Goal: Task Accomplishment & Management: Complete application form

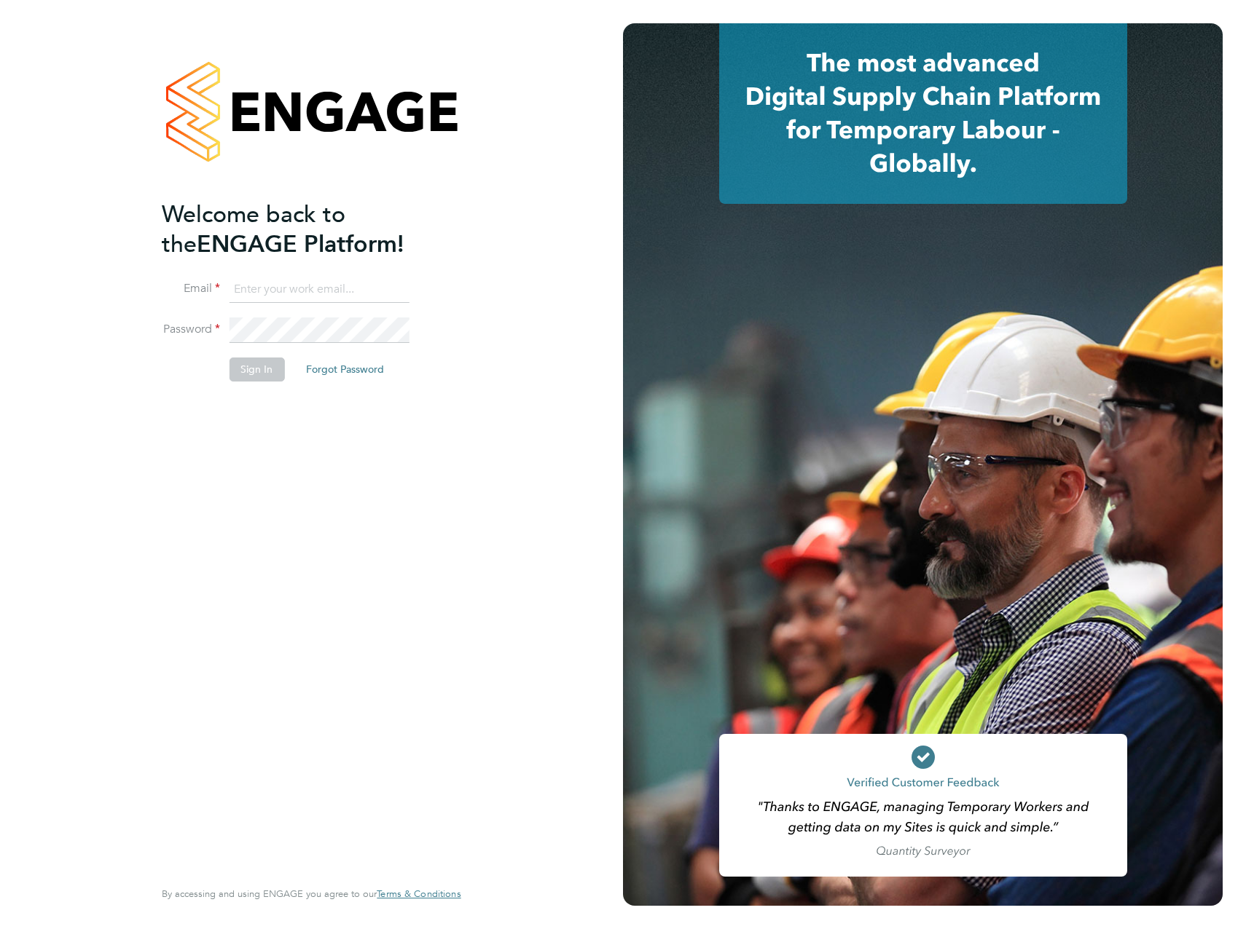
type input "[PERSON_NAME][EMAIL_ADDRESS][PERSON_NAME][DOMAIN_NAME]"
click at [374, 465] on div "Welcome back to the ENGAGE Platform! Email [PERSON_NAME][EMAIL_ADDRESS][PERSON_…" at bounding box center [304, 538] width 284 height 676
click at [267, 379] on button "Sign In" at bounding box center [256, 369] width 55 height 23
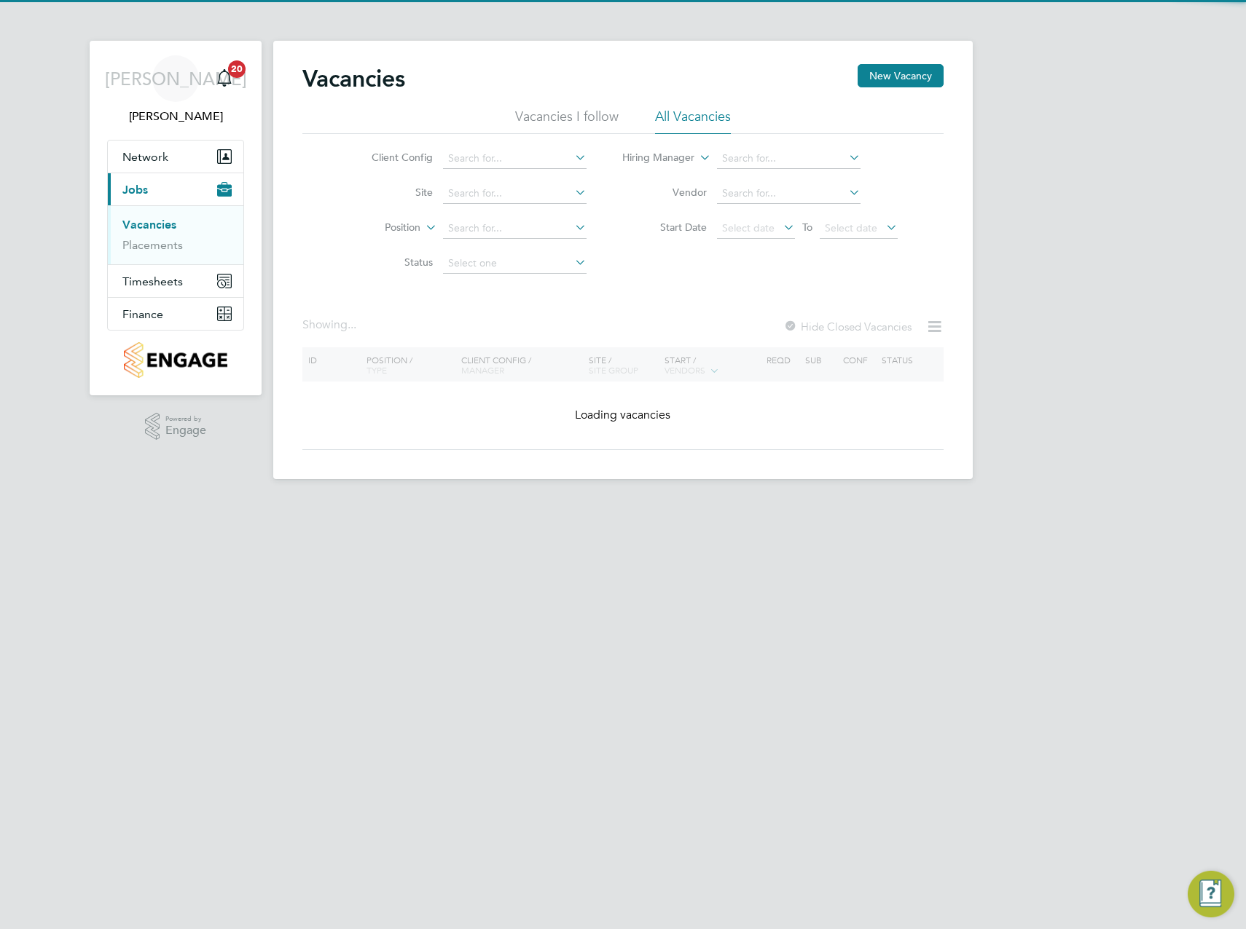
click at [976, 253] on div "JA James Archer Notifications 20 Applications: Network Team Members Sites Worke…" at bounding box center [623, 251] width 1246 height 503
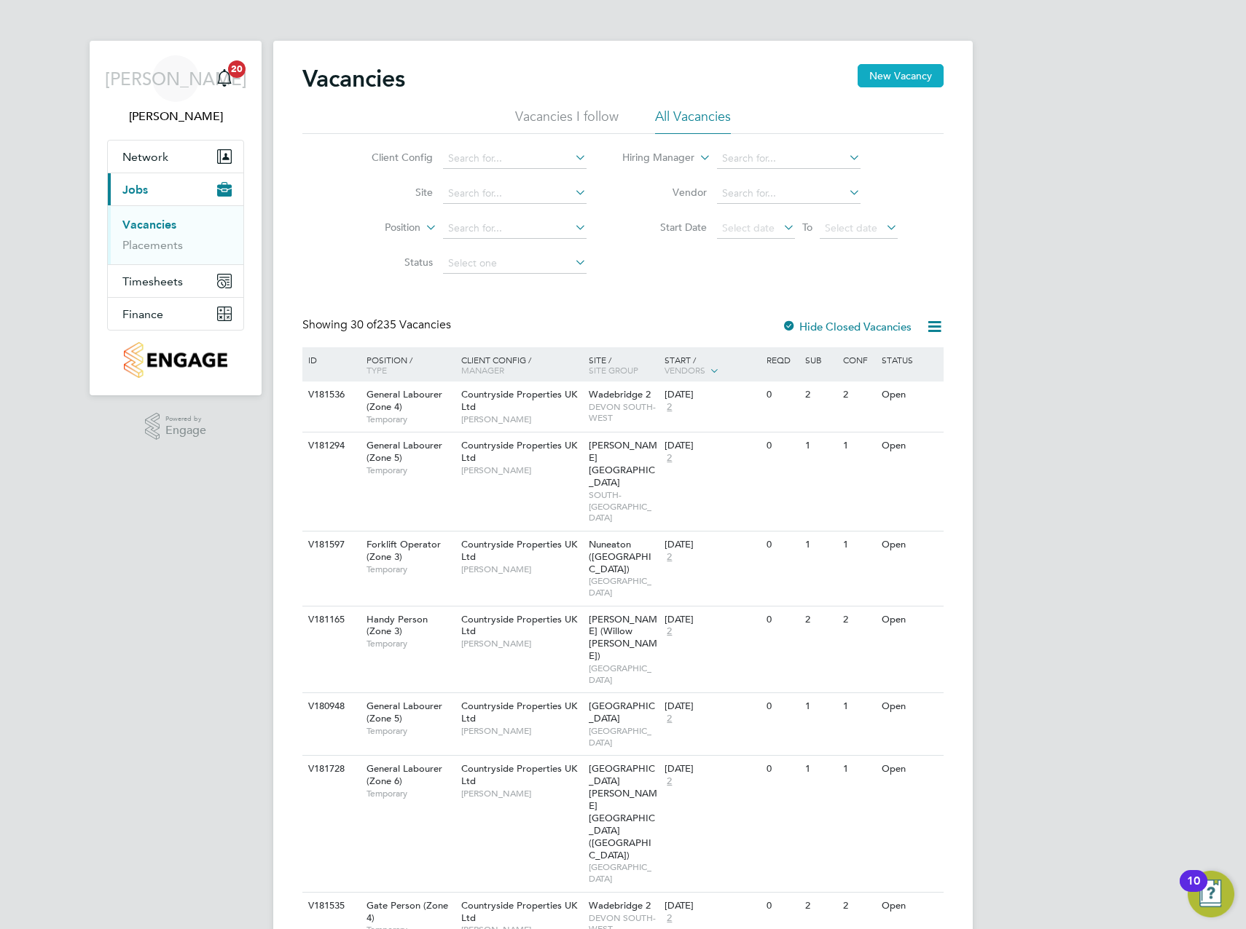
click at [909, 73] on button "New Vacancy" at bounding box center [900, 75] width 86 height 23
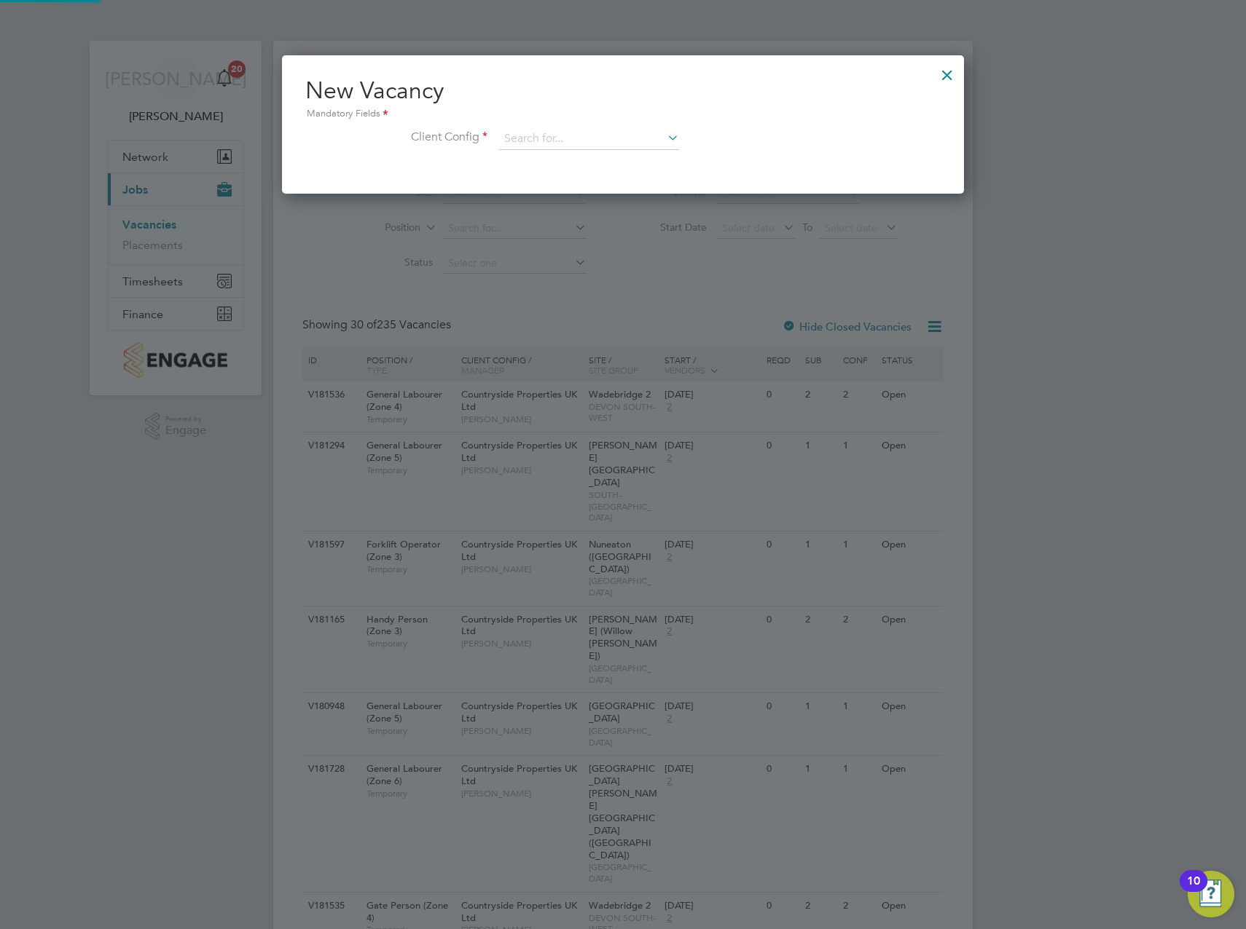
scroll to position [138, 682]
click at [584, 128] on input at bounding box center [589, 139] width 180 height 22
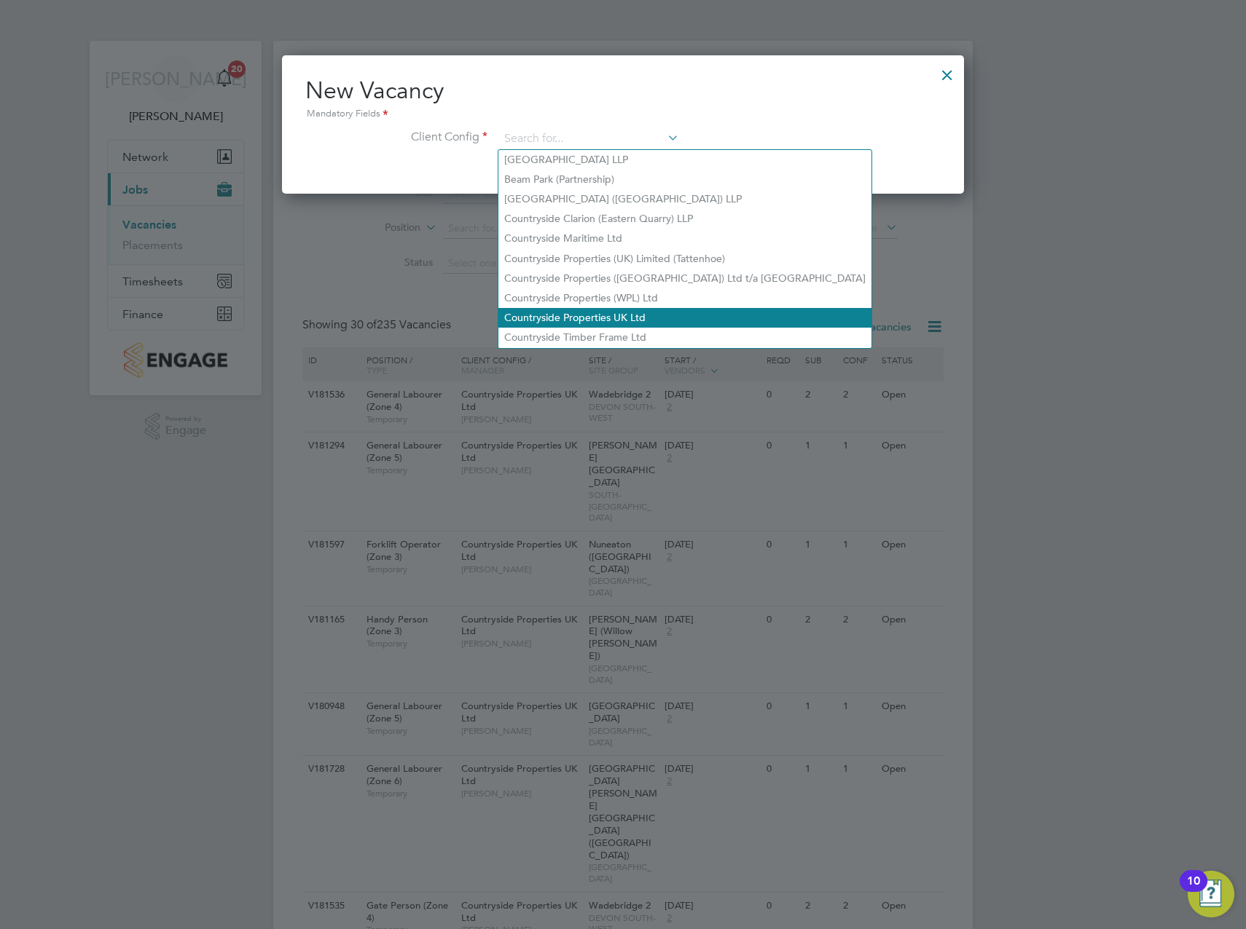
click at [568, 310] on li "Countryside Properties UK Ltd" at bounding box center [684, 318] width 373 height 20
type input "Countryside Properties UK Ltd"
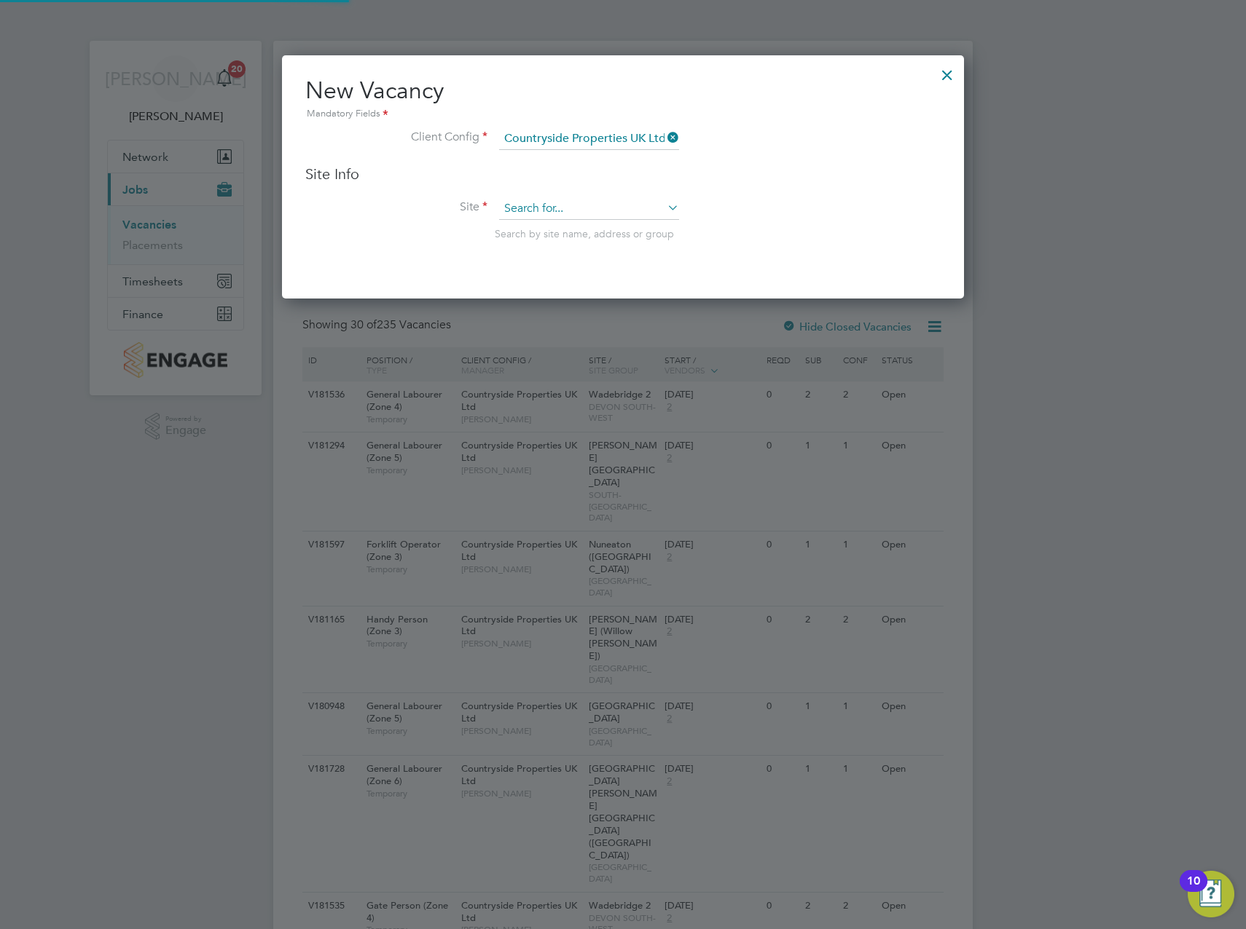
click at [566, 208] on input at bounding box center [589, 209] width 180 height 22
type input "a"
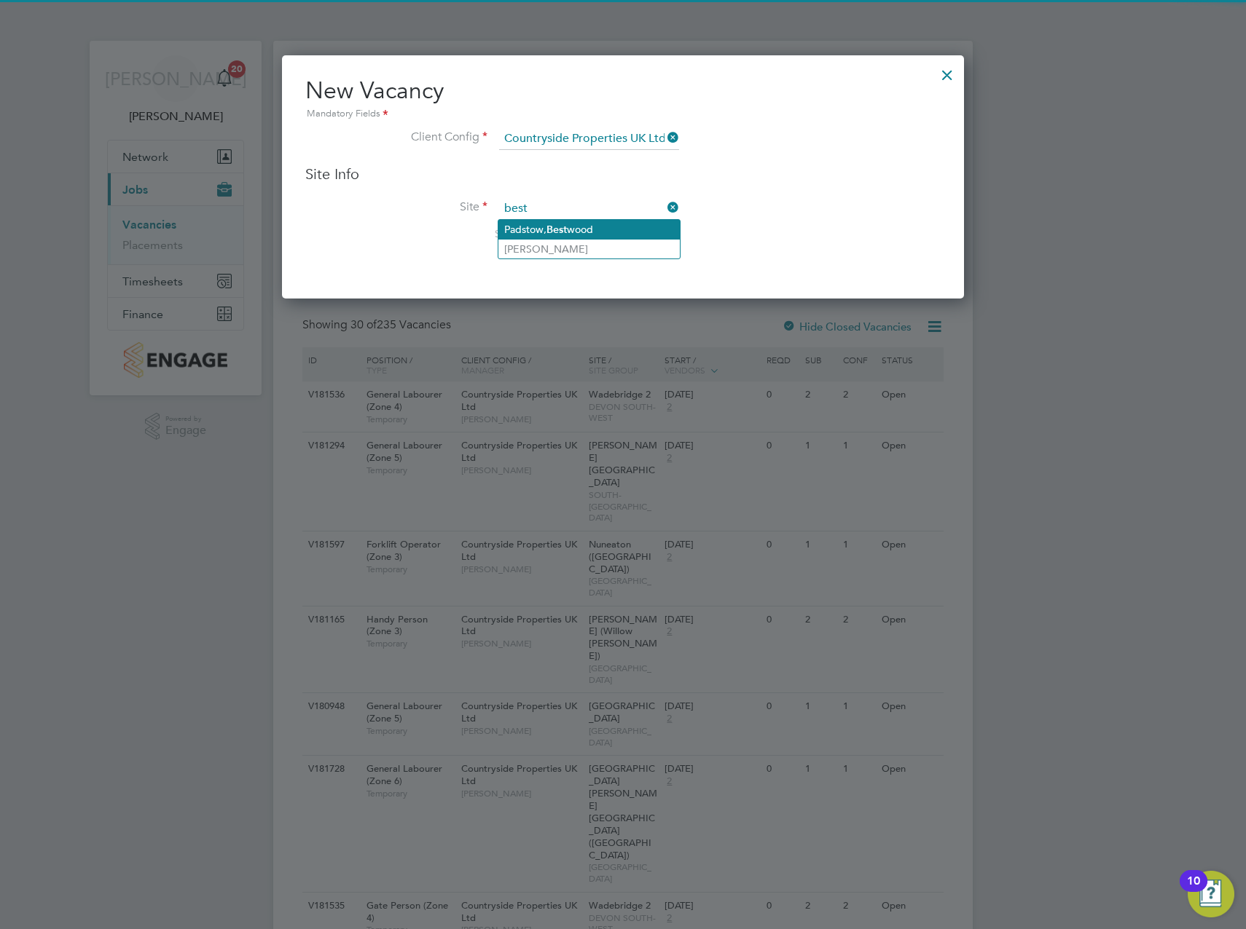
click at [558, 227] on b "Best" at bounding box center [556, 230] width 20 height 12
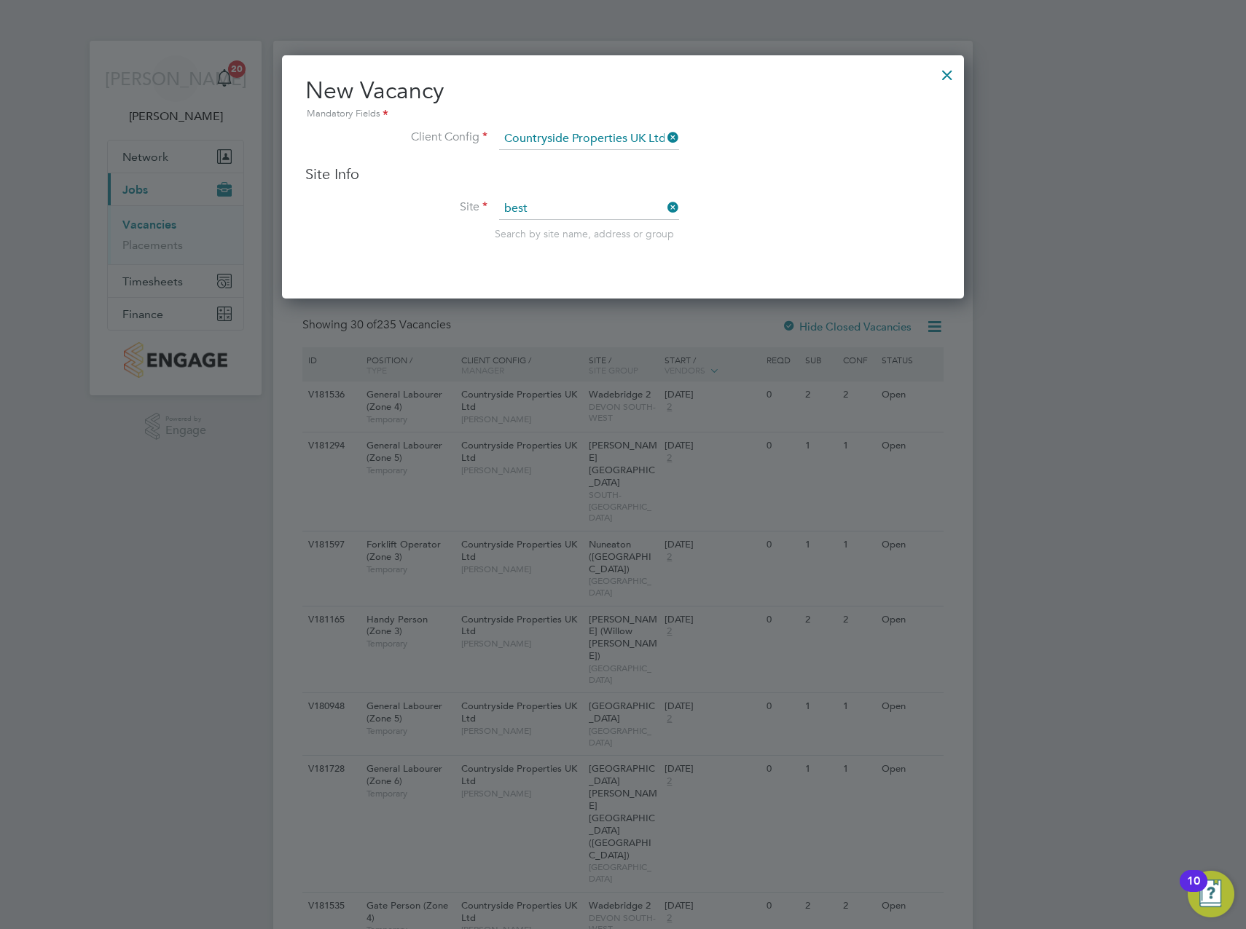
type input "Padstow, Bestwood"
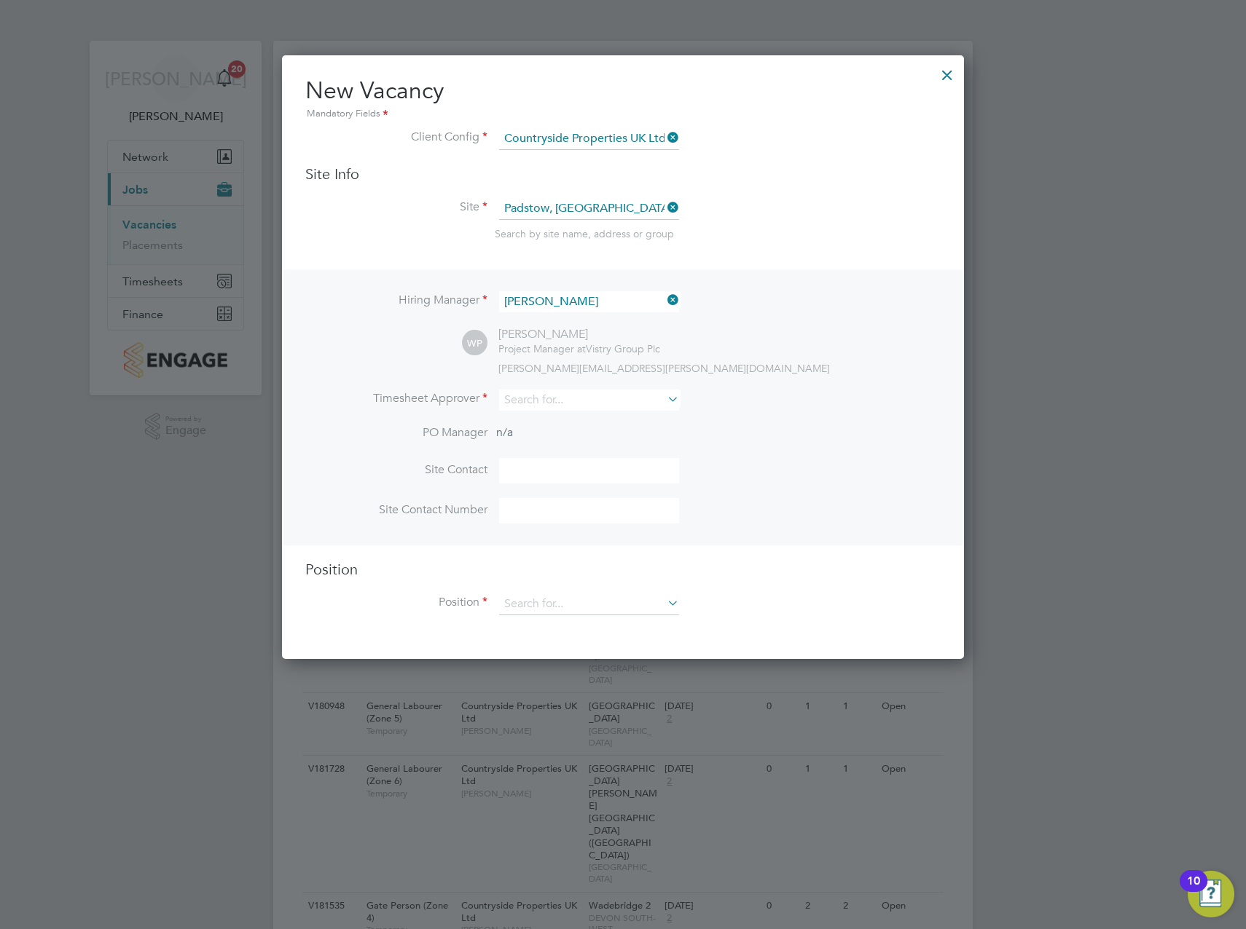
scroll to position [605, 682]
click at [664, 306] on icon at bounding box center [664, 300] width 0 height 20
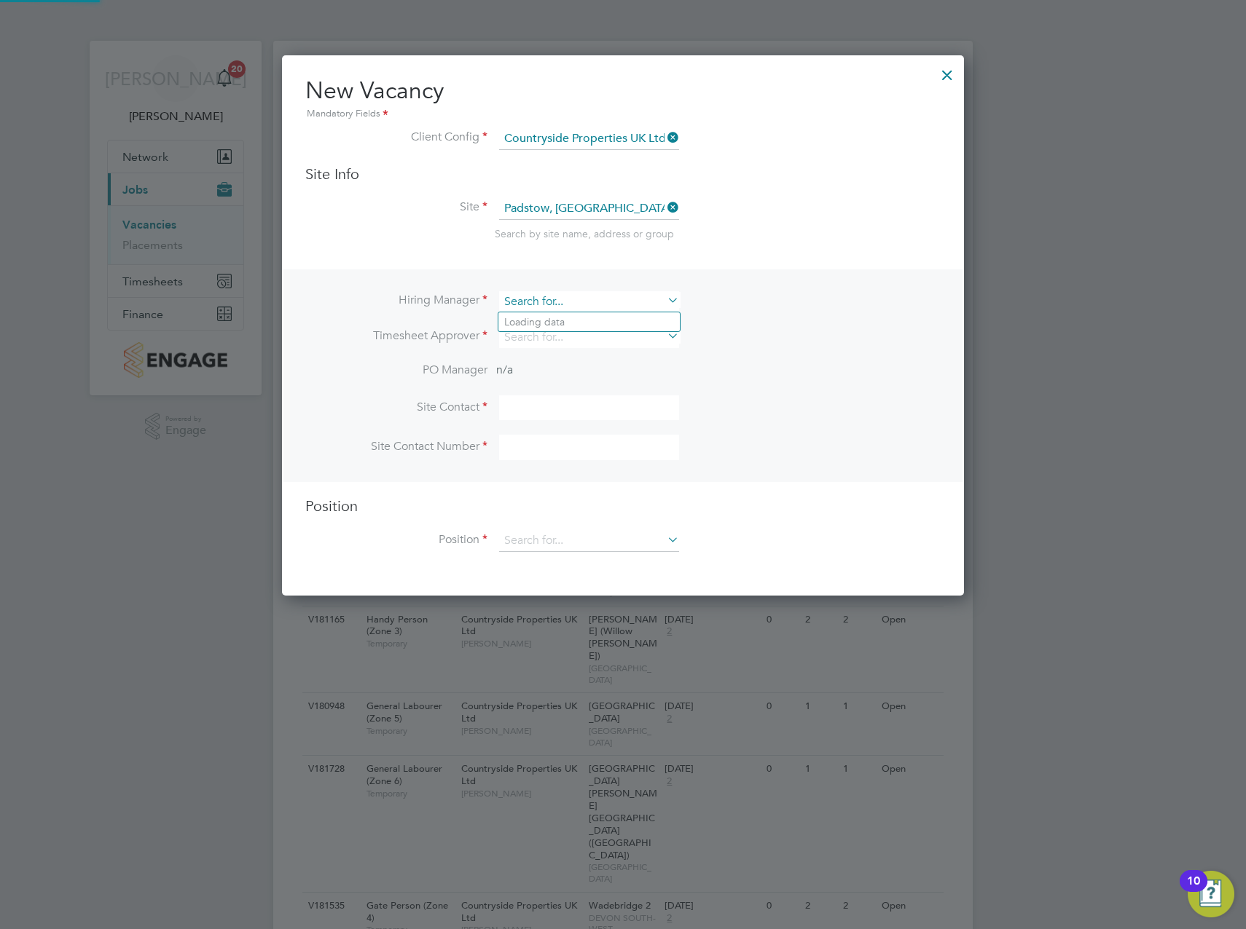
click at [607, 306] on input at bounding box center [589, 301] width 180 height 21
click at [576, 316] on li "Calum Madden" at bounding box center [588, 322] width 181 height 20
type input "Calum Madden"
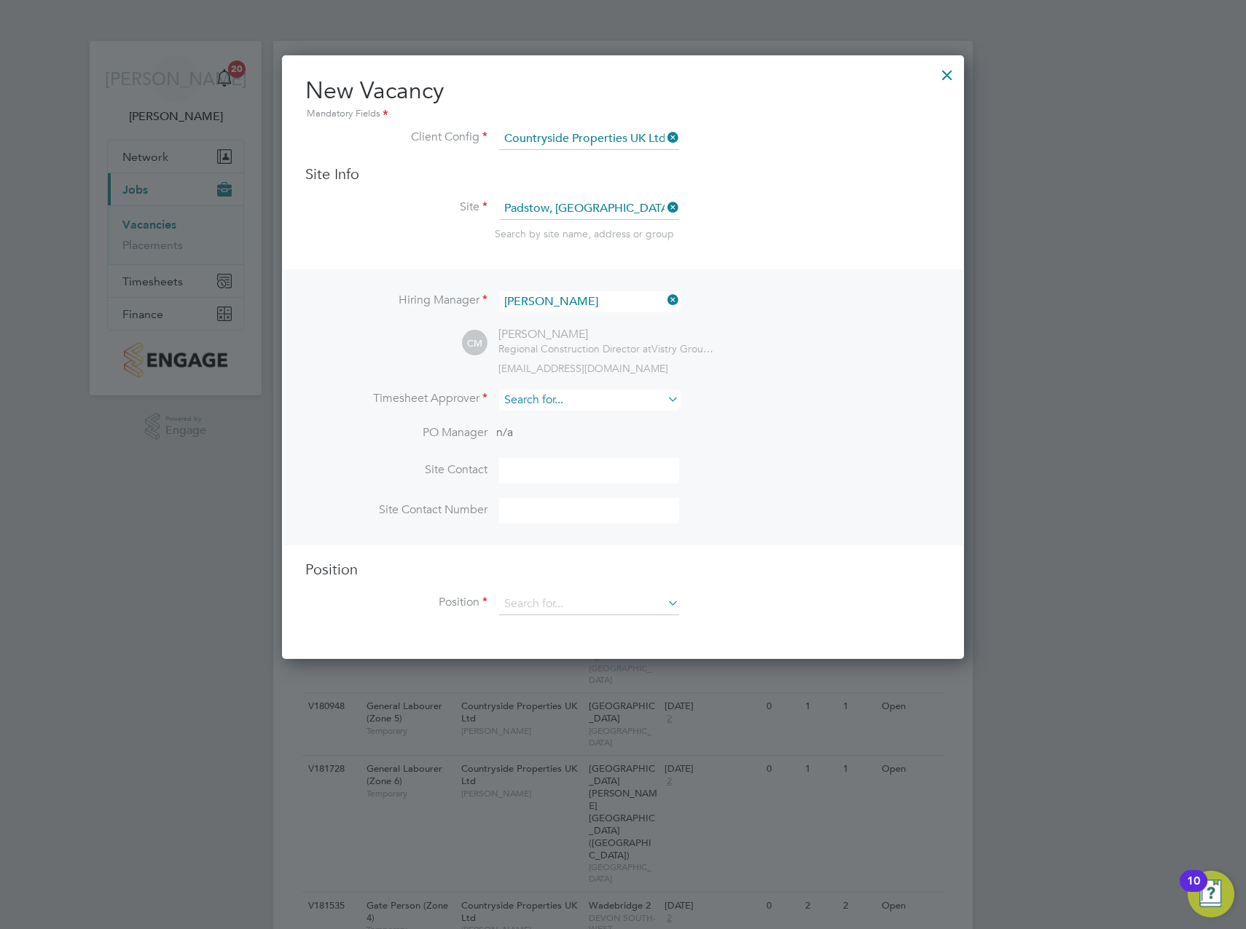
click at [543, 402] on input at bounding box center [589, 400] width 180 height 21
click at [551, 422] on li "Calum Madden" at bounding box center [588, 422] width 181 height 20
type input "Calum Madden"
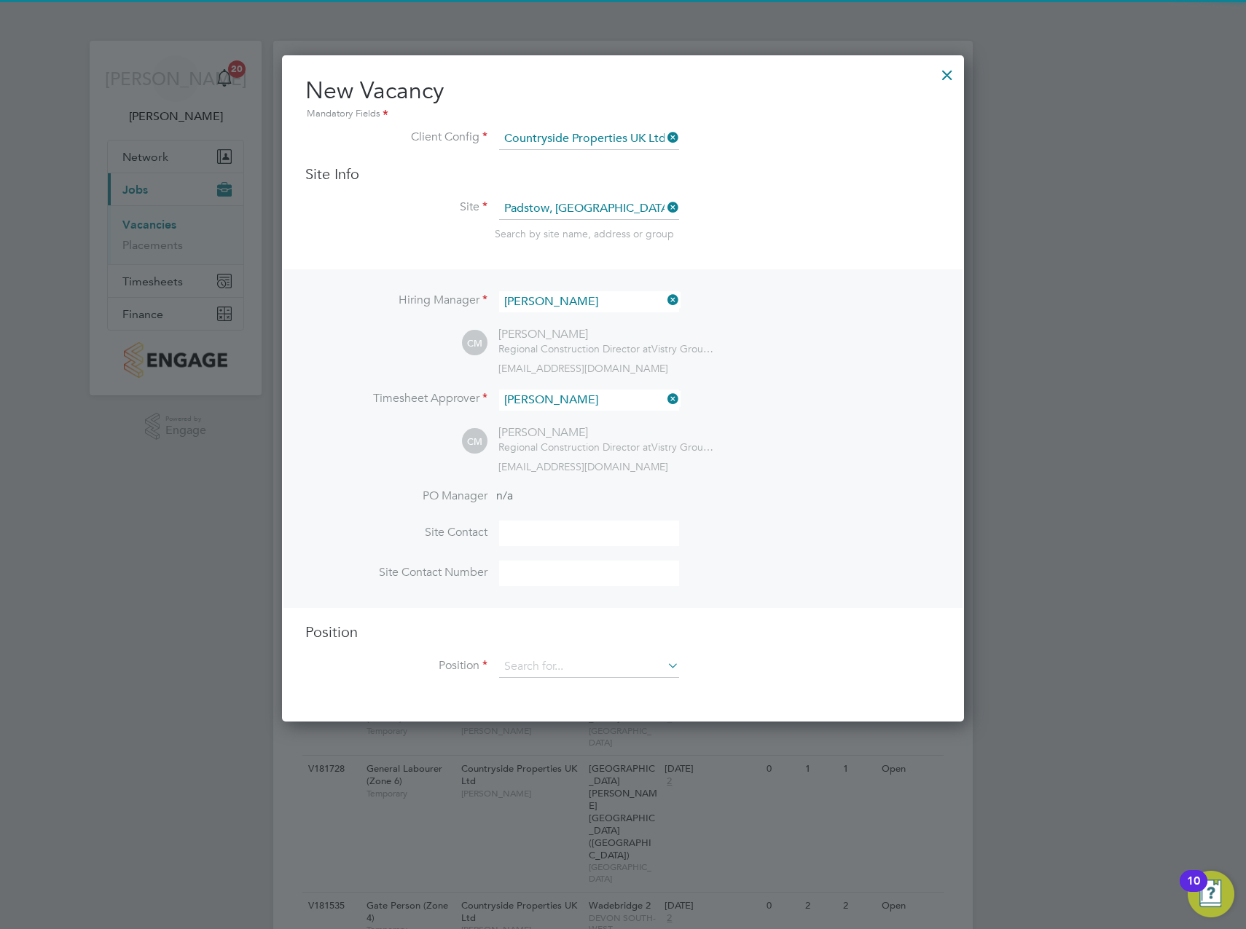
scroll to position [669, 682]
click at [541, 666] on input at bounding box center [589, 667] width 180 height 22
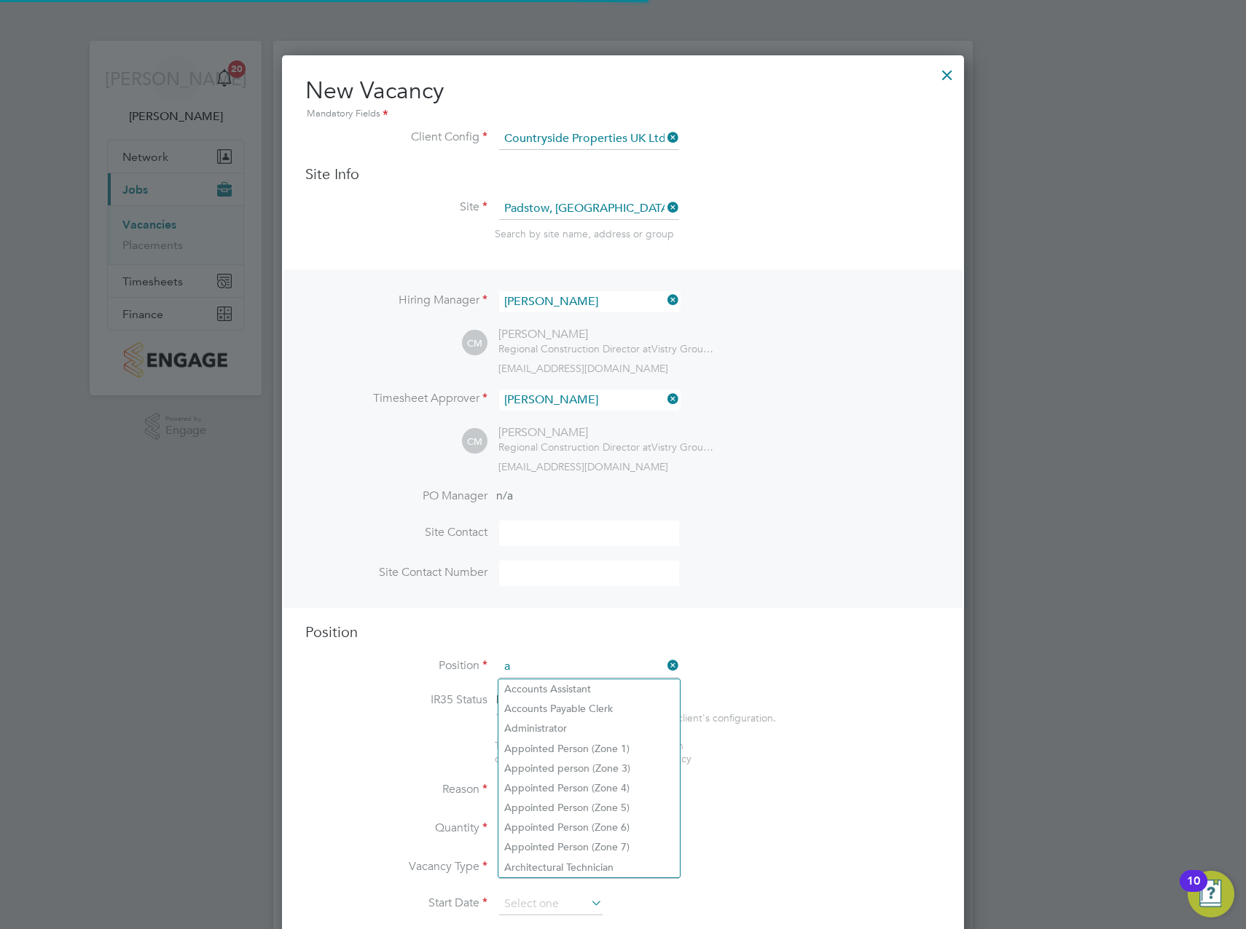
scroll to position [2093, 682]
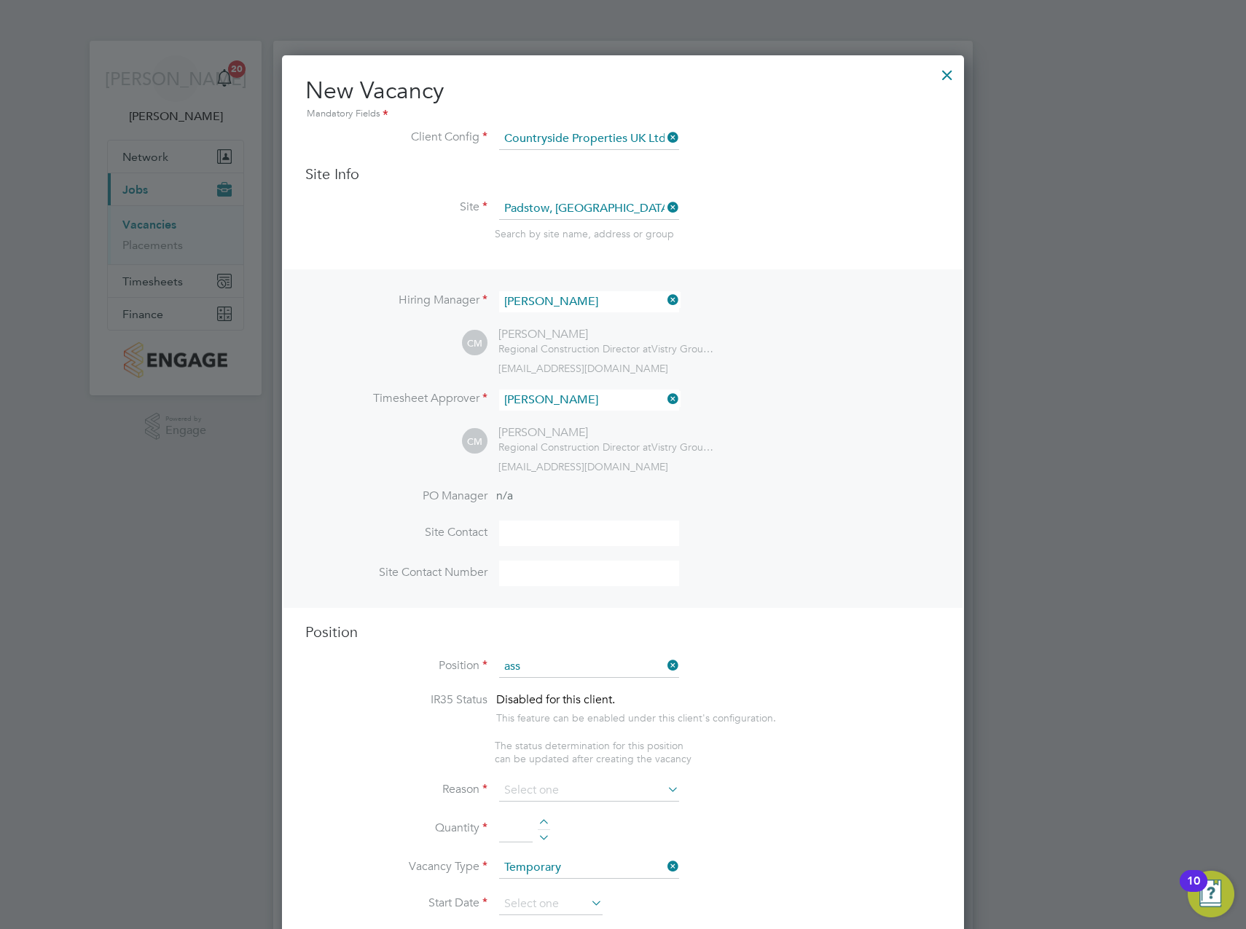
click at [571, 746] on li "Ass istant Site Manager" at bounding box center [588, 749] width 181 height 20
type input "Assistant Site Manager"
type textarea "• Supervises and ensures that all construction work under their control is buil…"
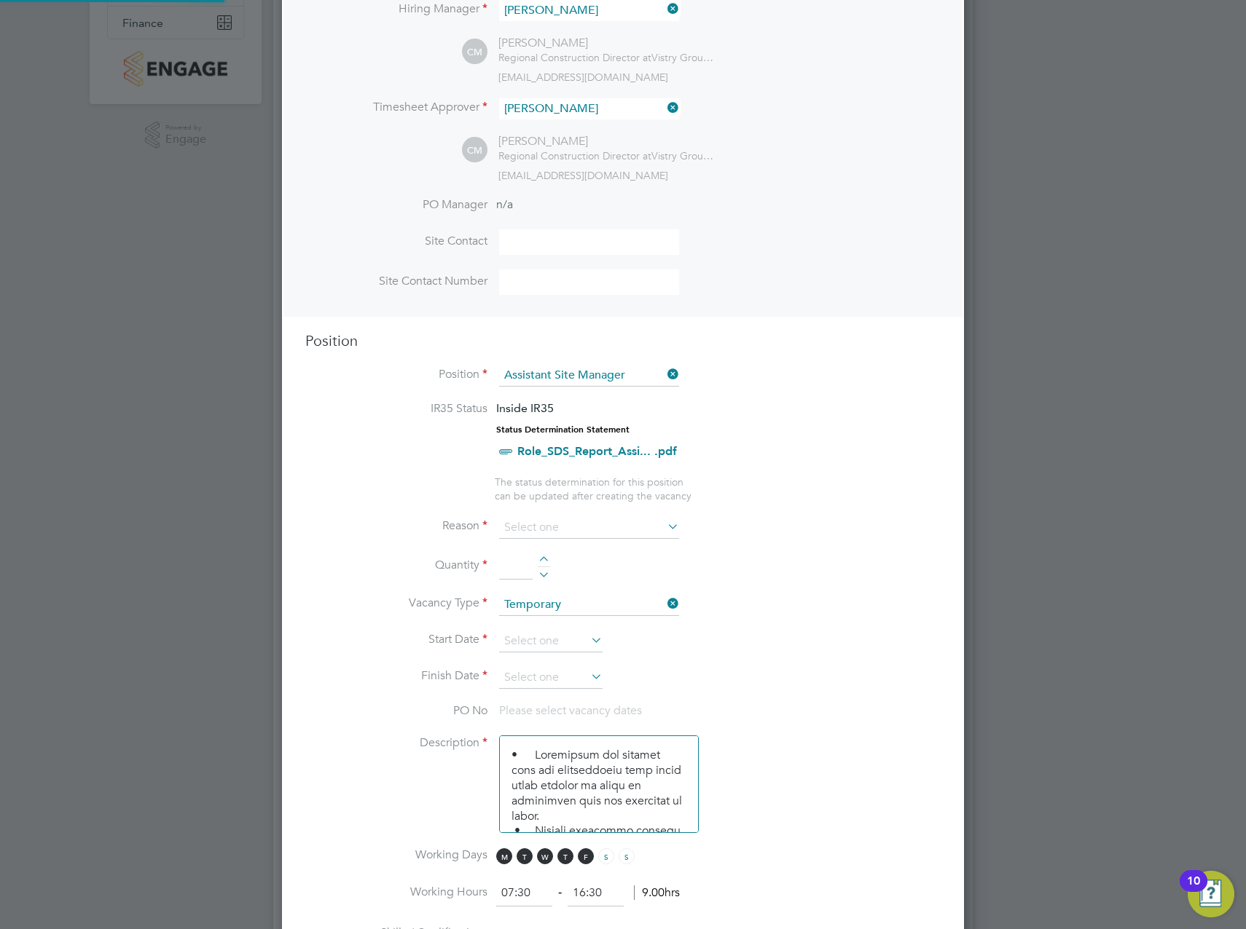
scroll to position [43, 76]
click at [538, 555] on li "Quantity" at bounding box center [622, 574] width 635 height 41
click at [542, 560] on div at bounding box center [544, 561] width 12 height 10
type input "1"
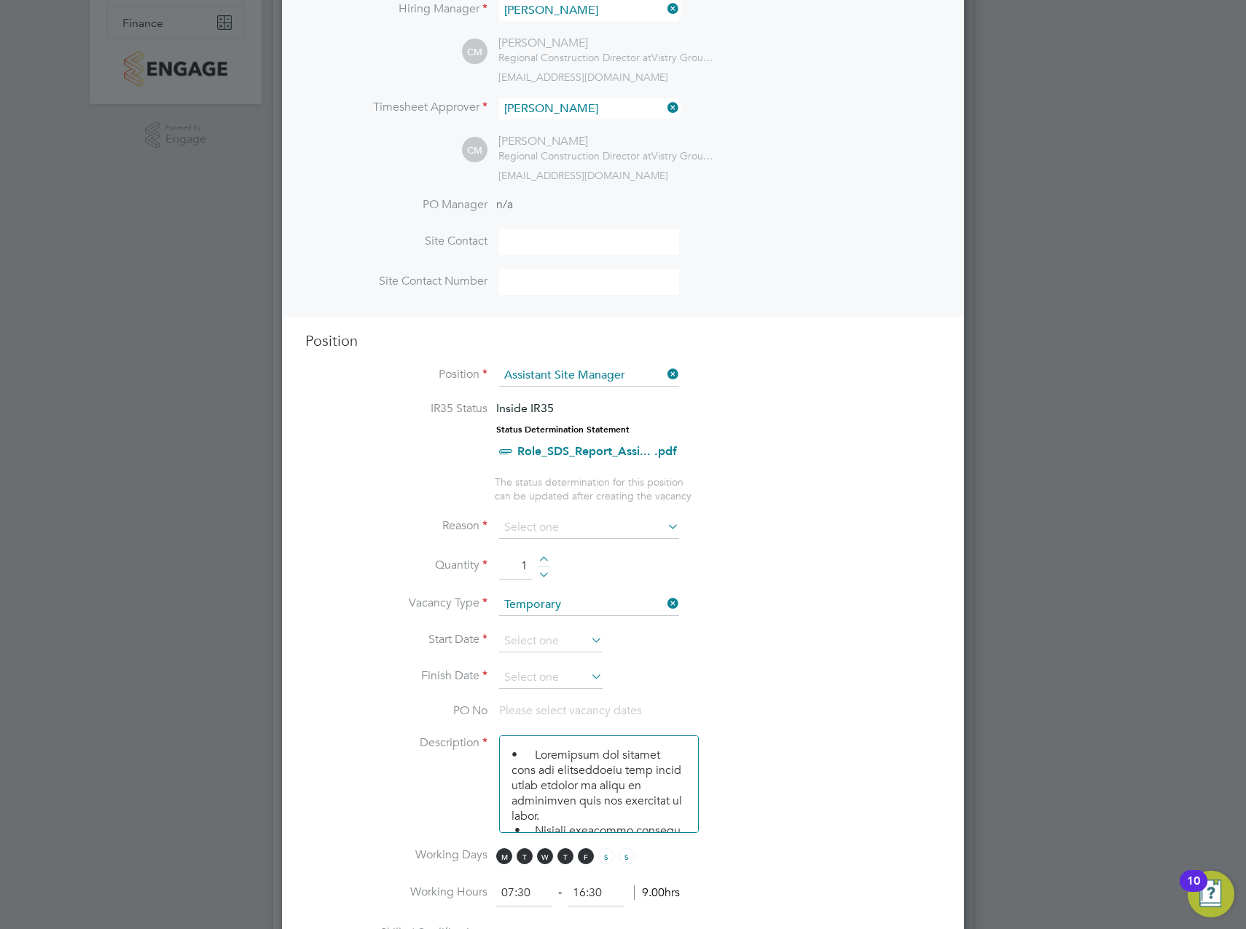
click at [557, 587] on li "Extra Work" at bounding box center [588, 587] width 181 height 19
type input "Extra Work"
click at [554, 645] on input at bounding box center [550, 642] width 103 height 22
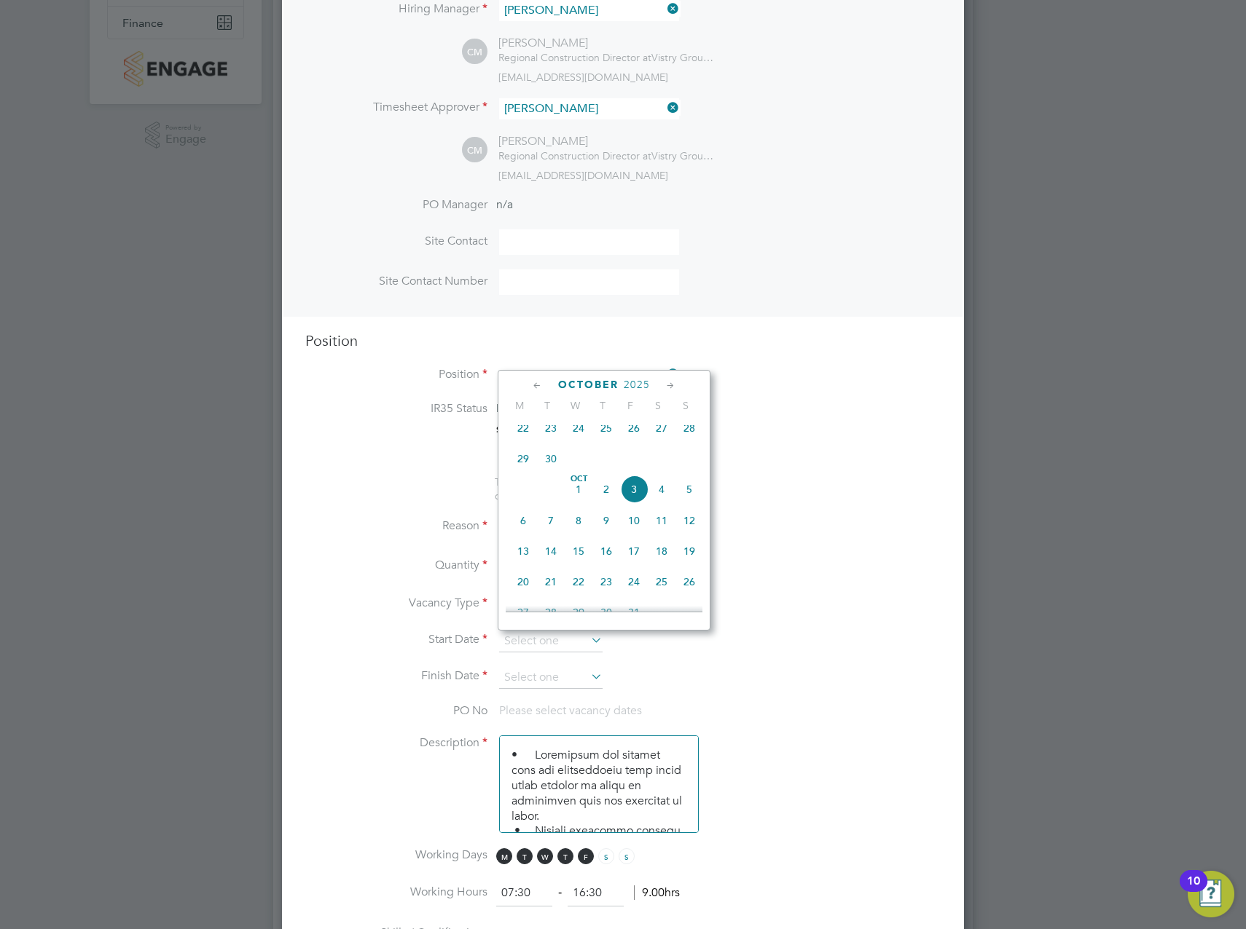
click at [524, 465] on span "29" at bounding box center [523, 459] width 28 height 28
type input "29 Sep 2025"
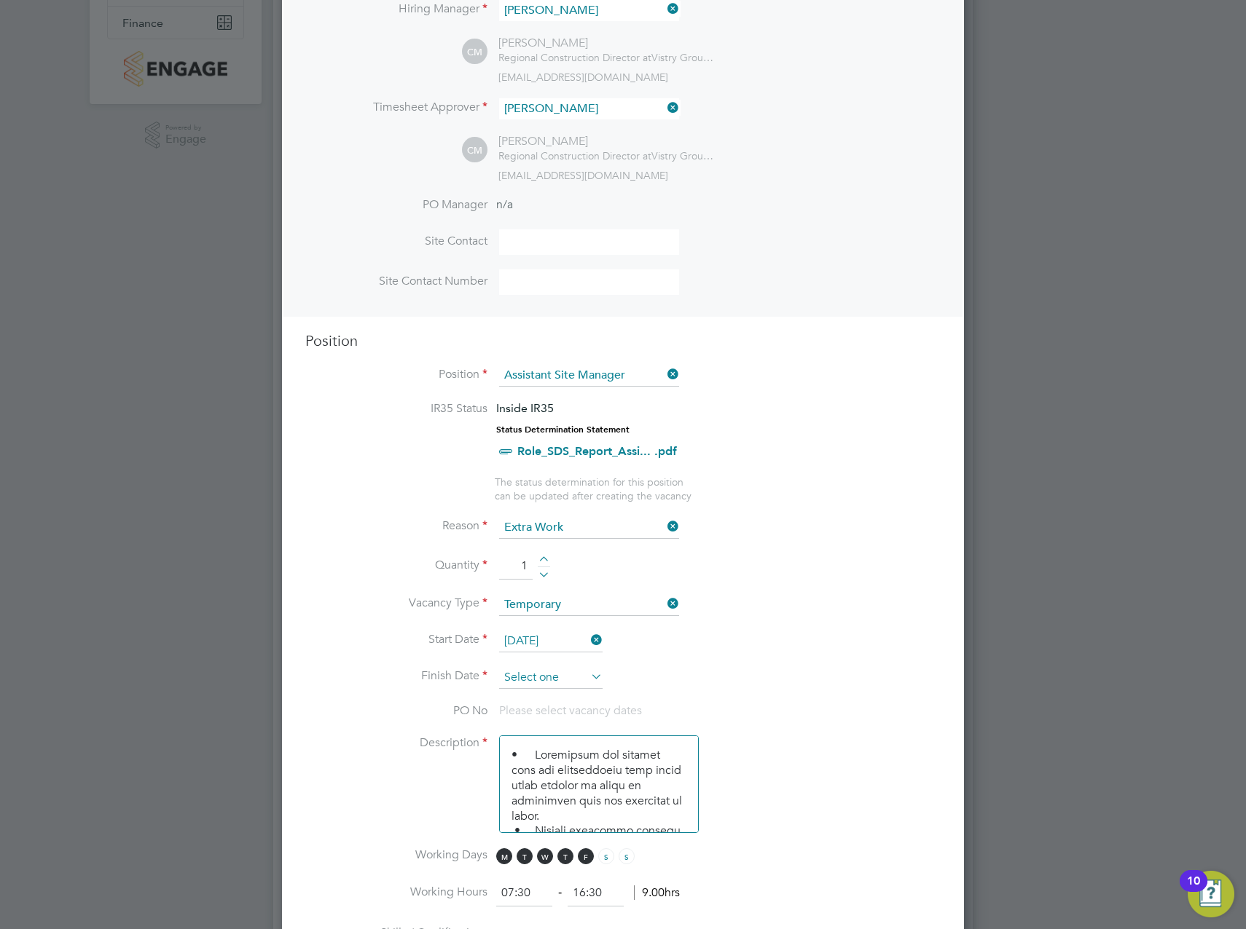
click at [563, 684] on input at bounding box center [550, 678] width 103 height 22
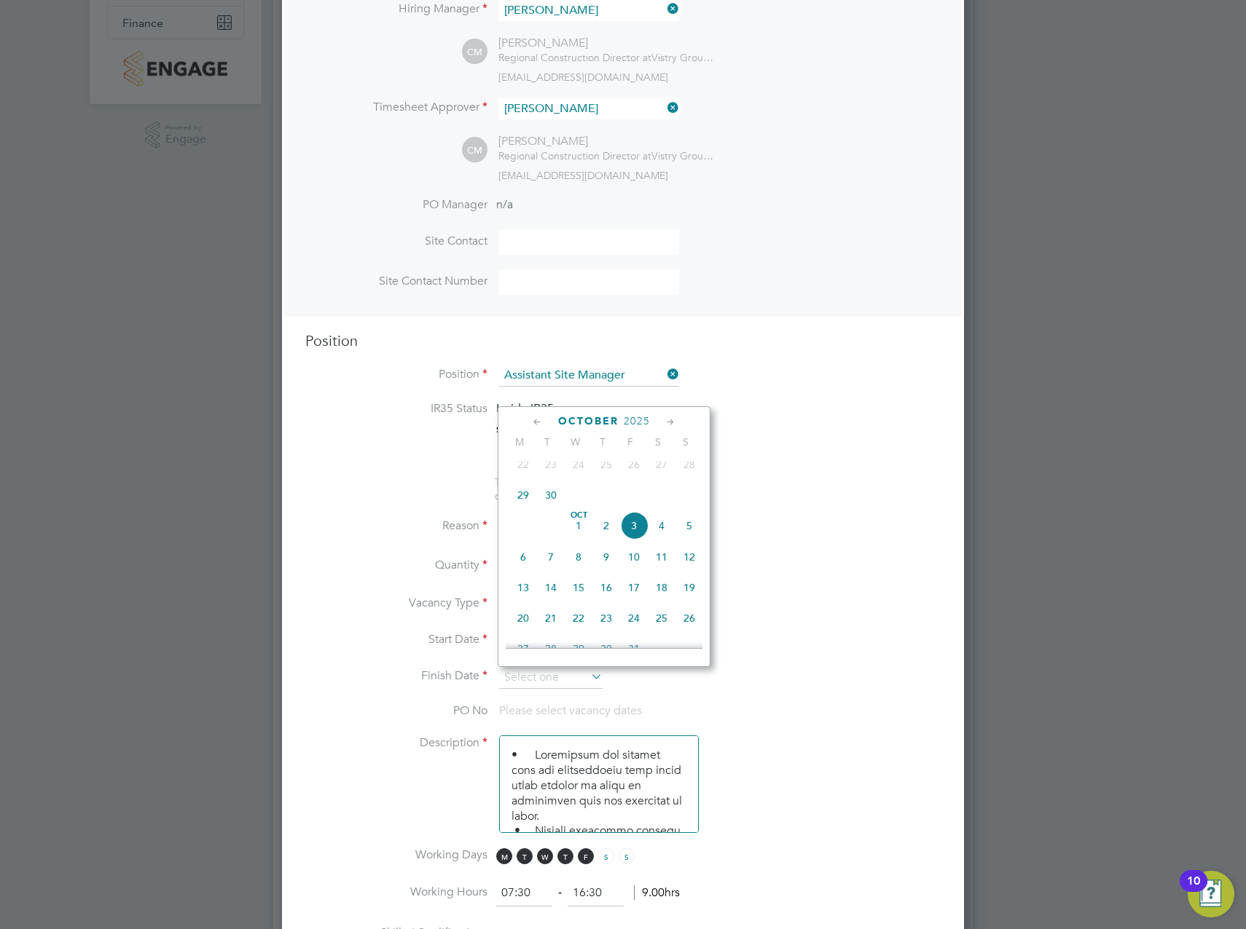
click at [677, 422] on icon at bounding box center [671, 422] width 14 height 16
click at [535, 419] on icon at bounding box center [537, 422] width 14 height 16
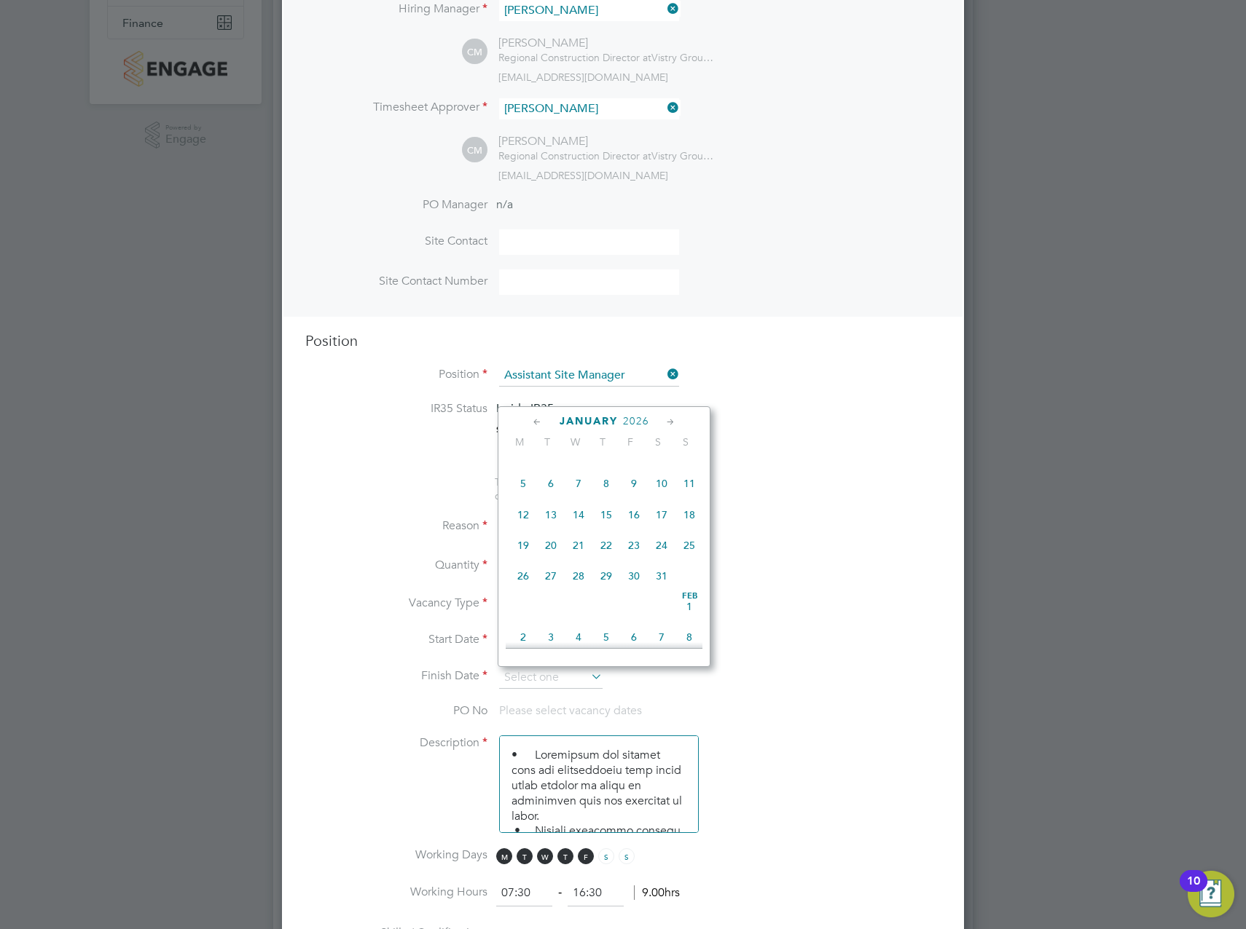
scroll to position [787, 0]
click at [582, 594] on span "31" at bounding box center [578, 580] width 28 height 28
type input "31 Dec 2025"
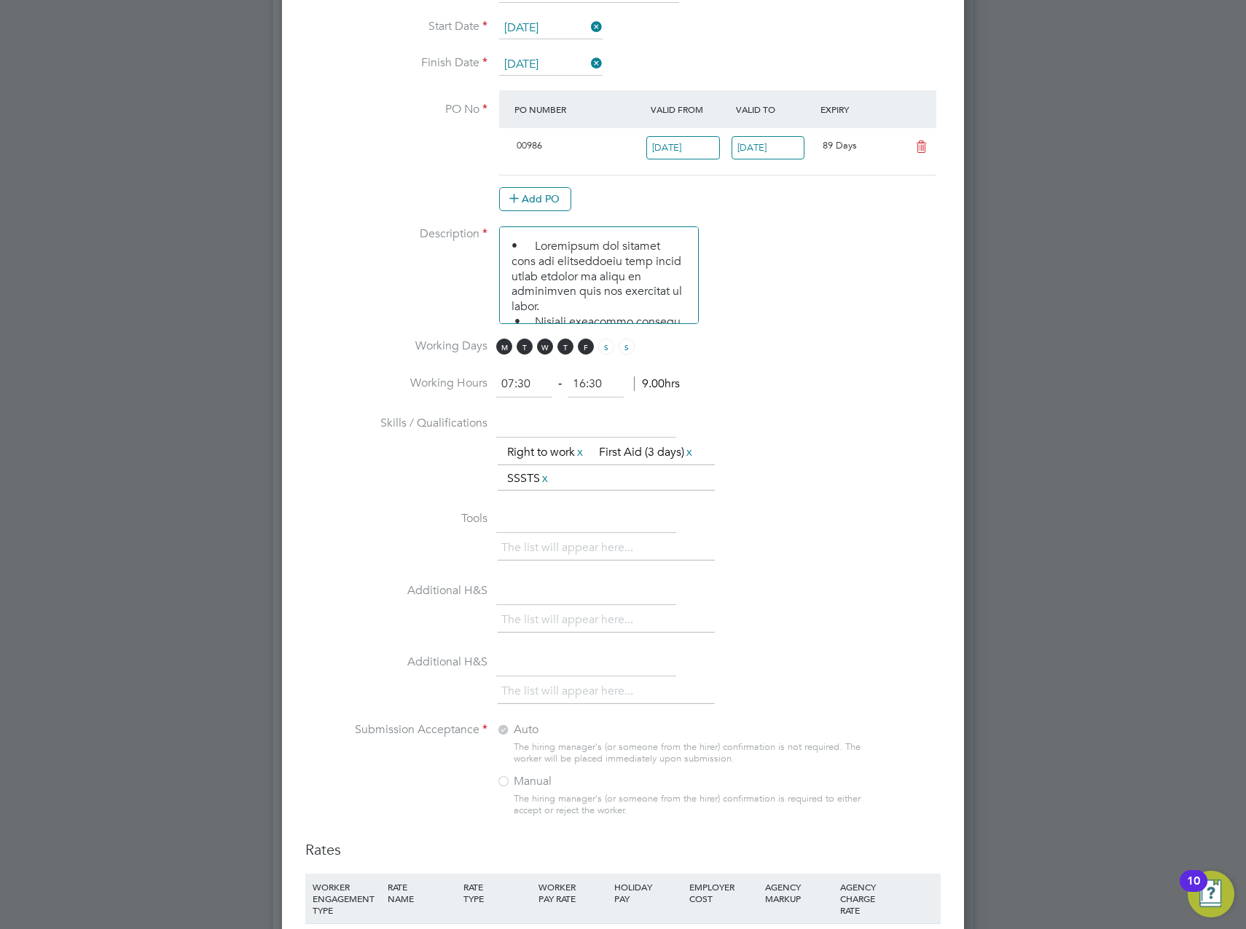
scroll to position [0, 0]
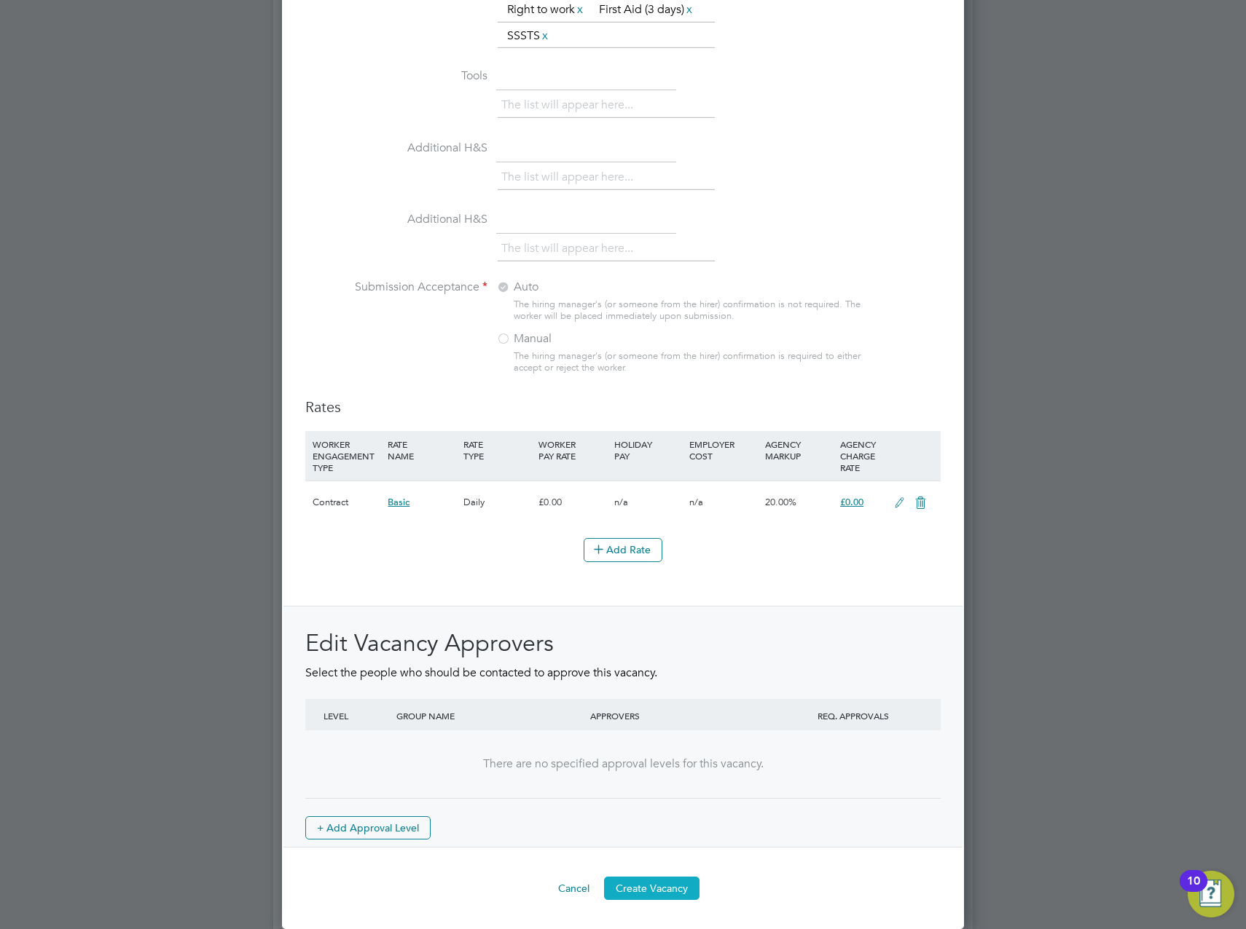
click at [660, 889] on button "Create Vacancy" at bounding box center [651, 888] width 95 height 23
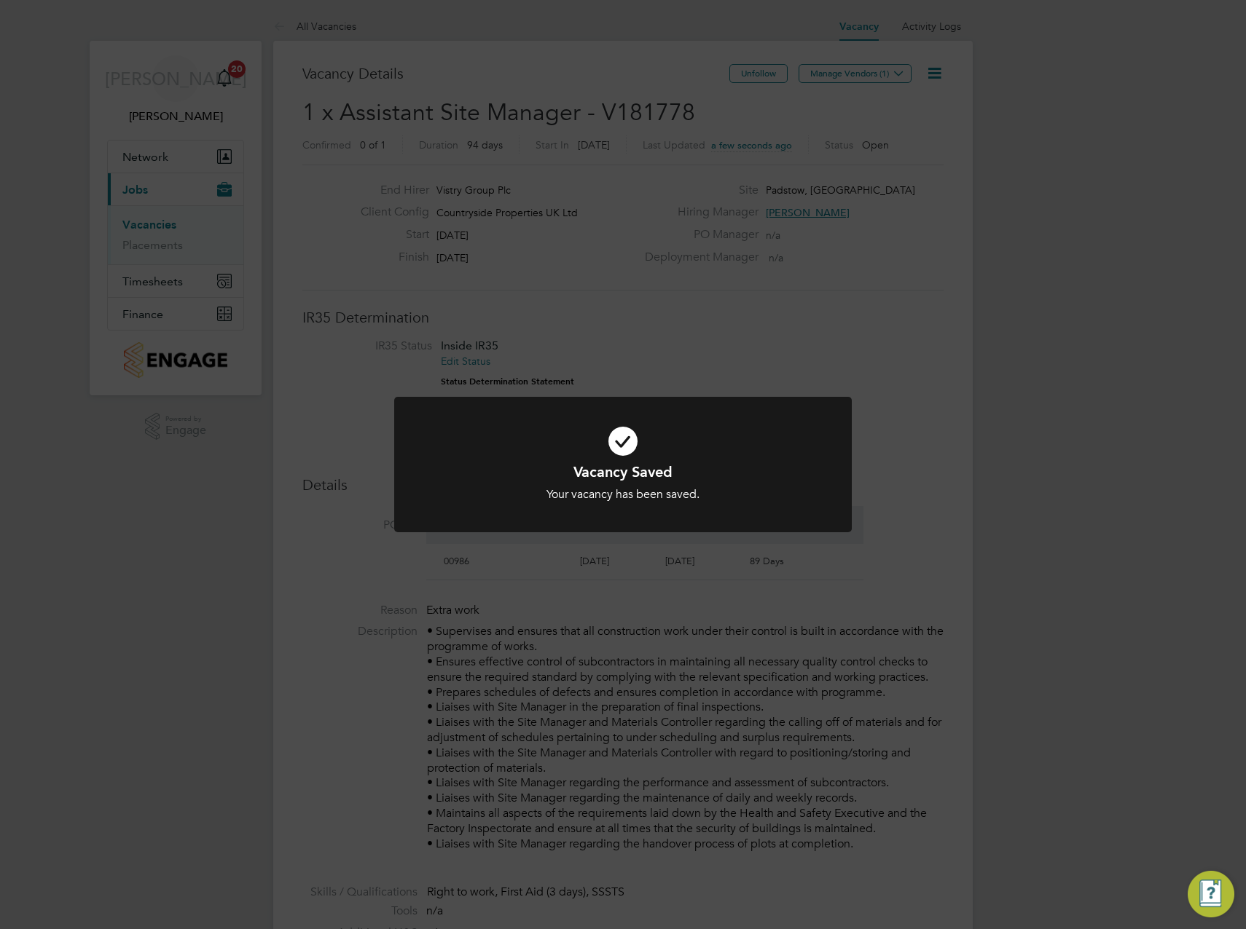
click at [1011, 165] on div "Vacancy Saved Your vacancy has been saved. Cancel Okay" at bounding box center [623, 464] width 1246 height 929
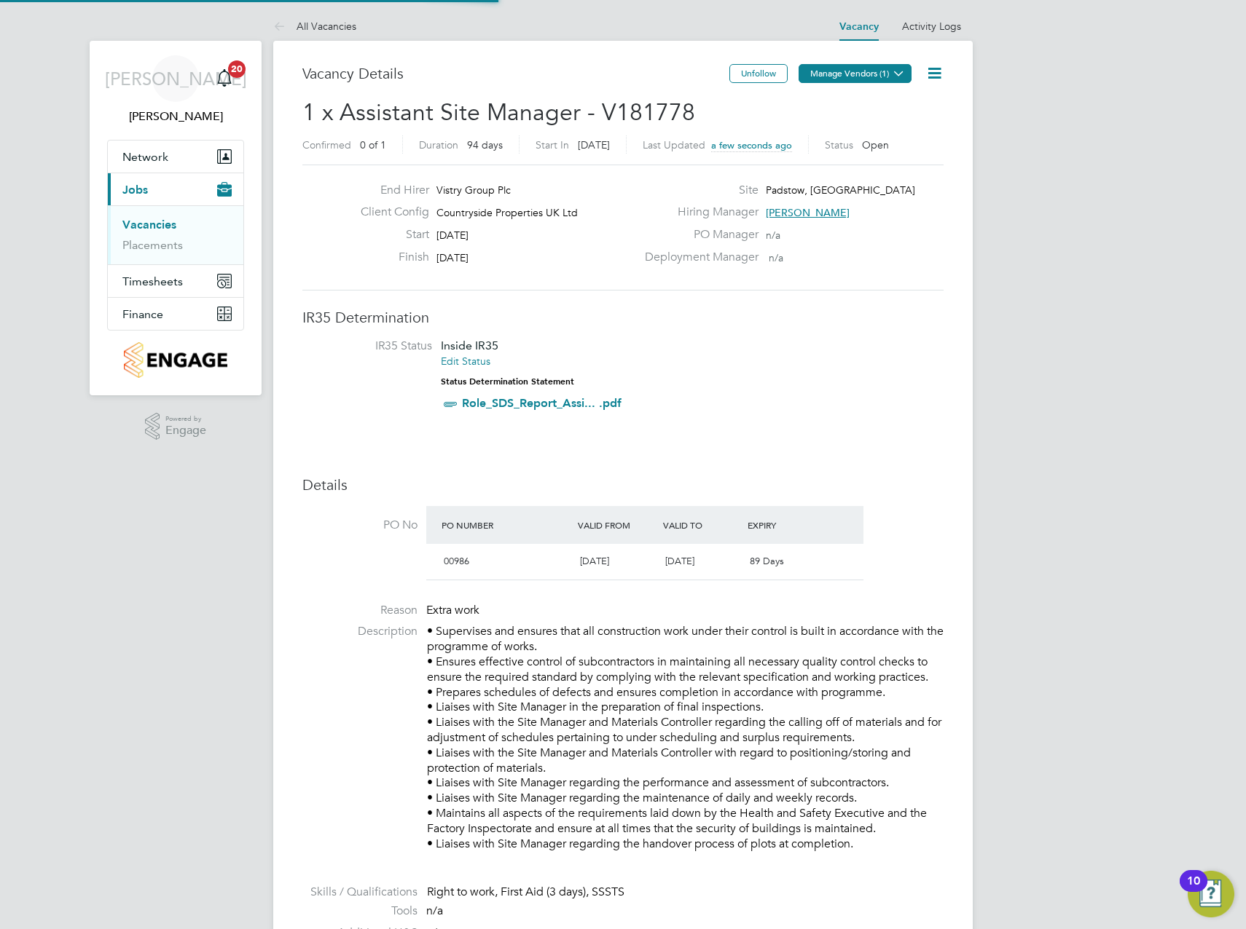
click at [881, 71] on button "Manage Vendors (1)" at bounding box center [854, 73] width 113 height 19
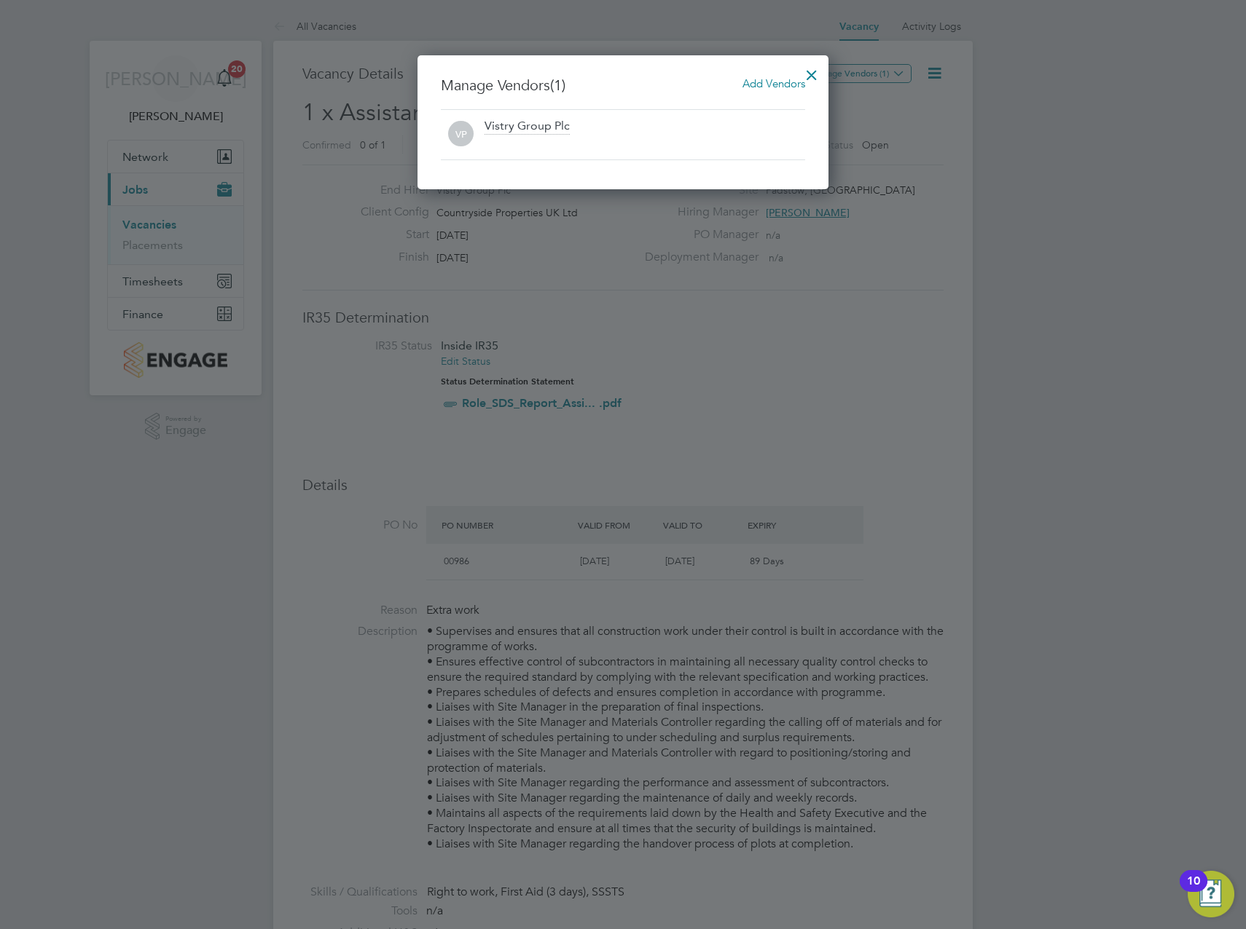
click at [770, 81] on span "Add Vendors" at bounding box center [773, 83] width 63 height 14
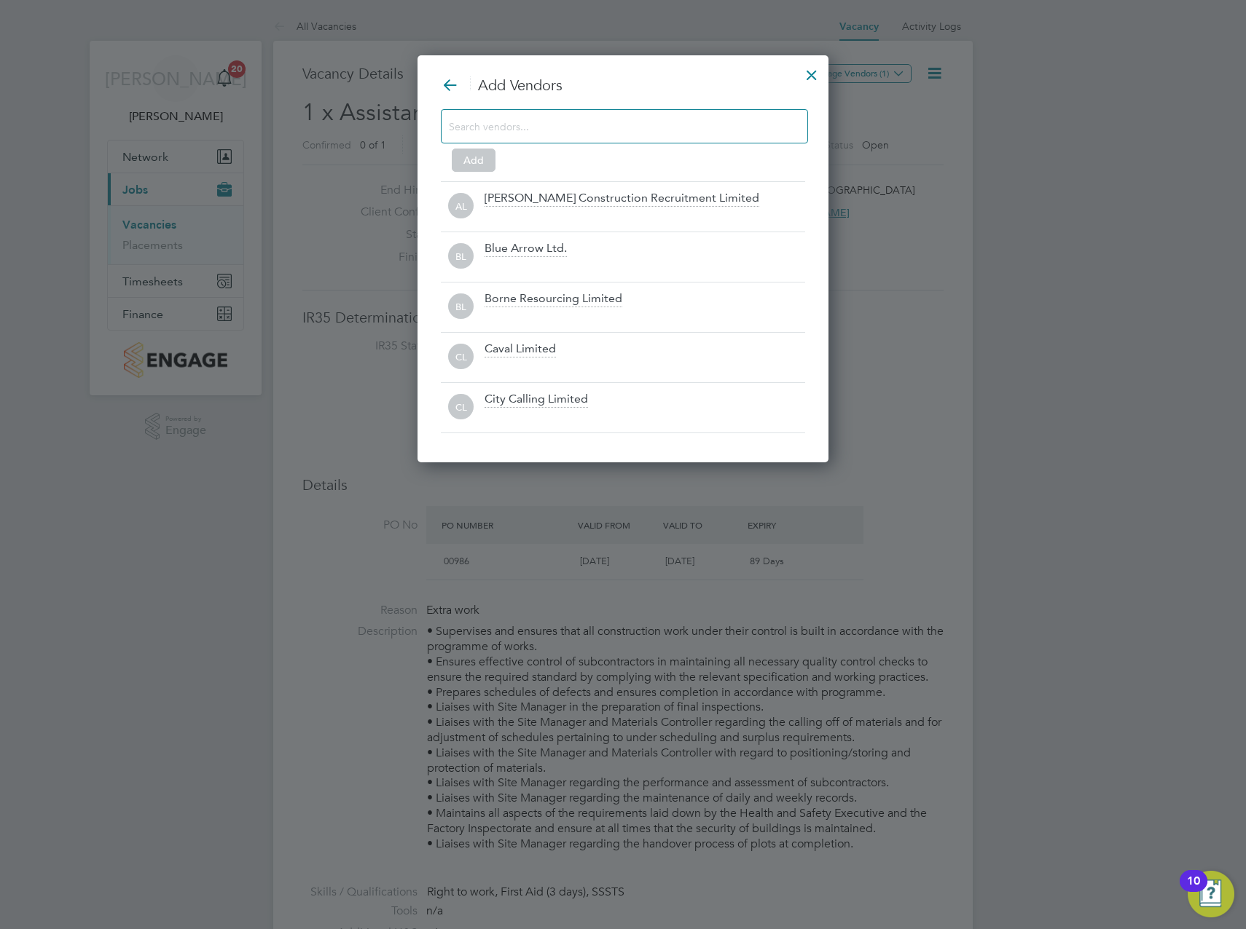
click at [632, 126] on input at bounding box center [613, 126] width 328 height 19
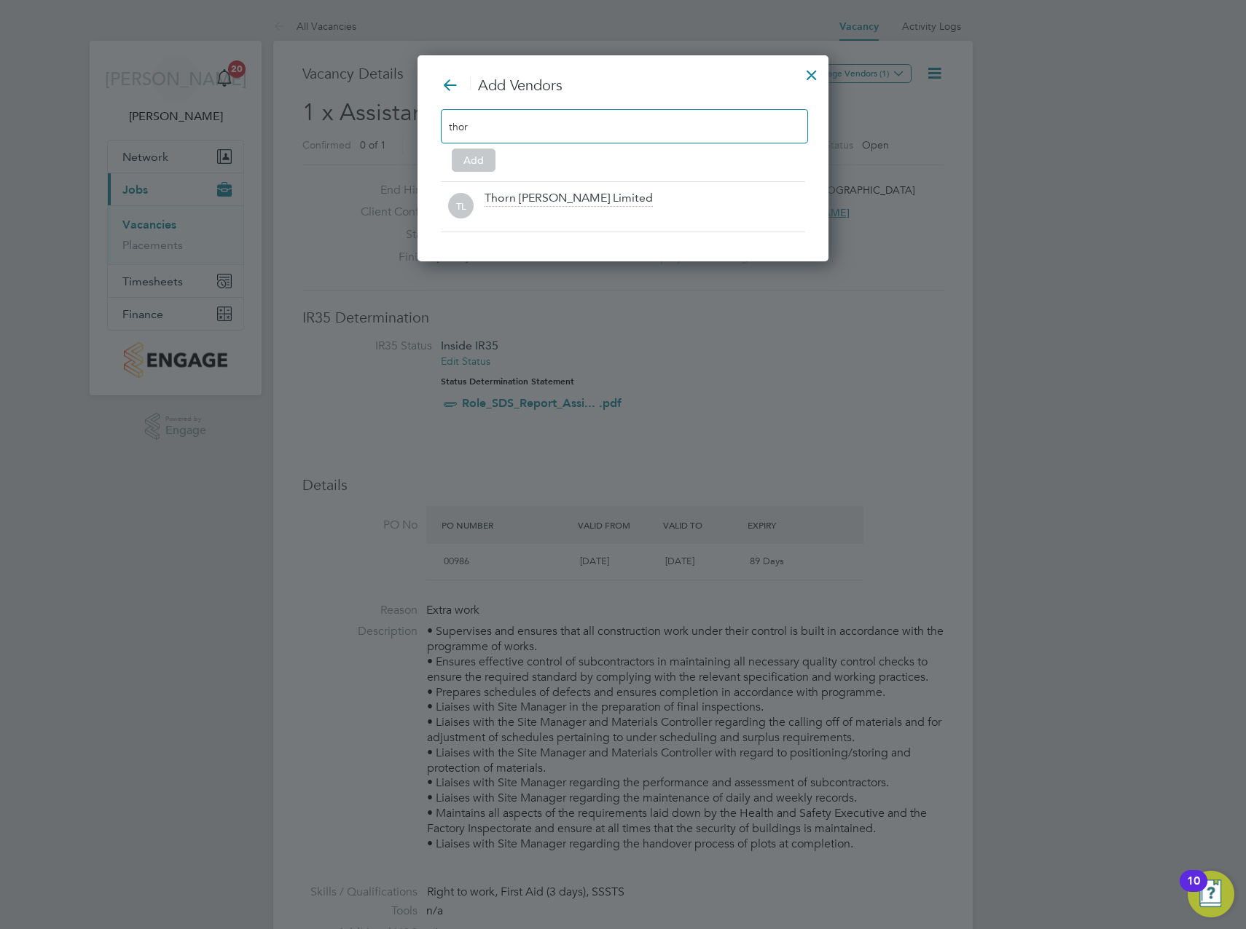
type input "thor"
click at [516, 200] on div "Thorn Baker Limited" at bounding box center [568, 199] width 168 height 16
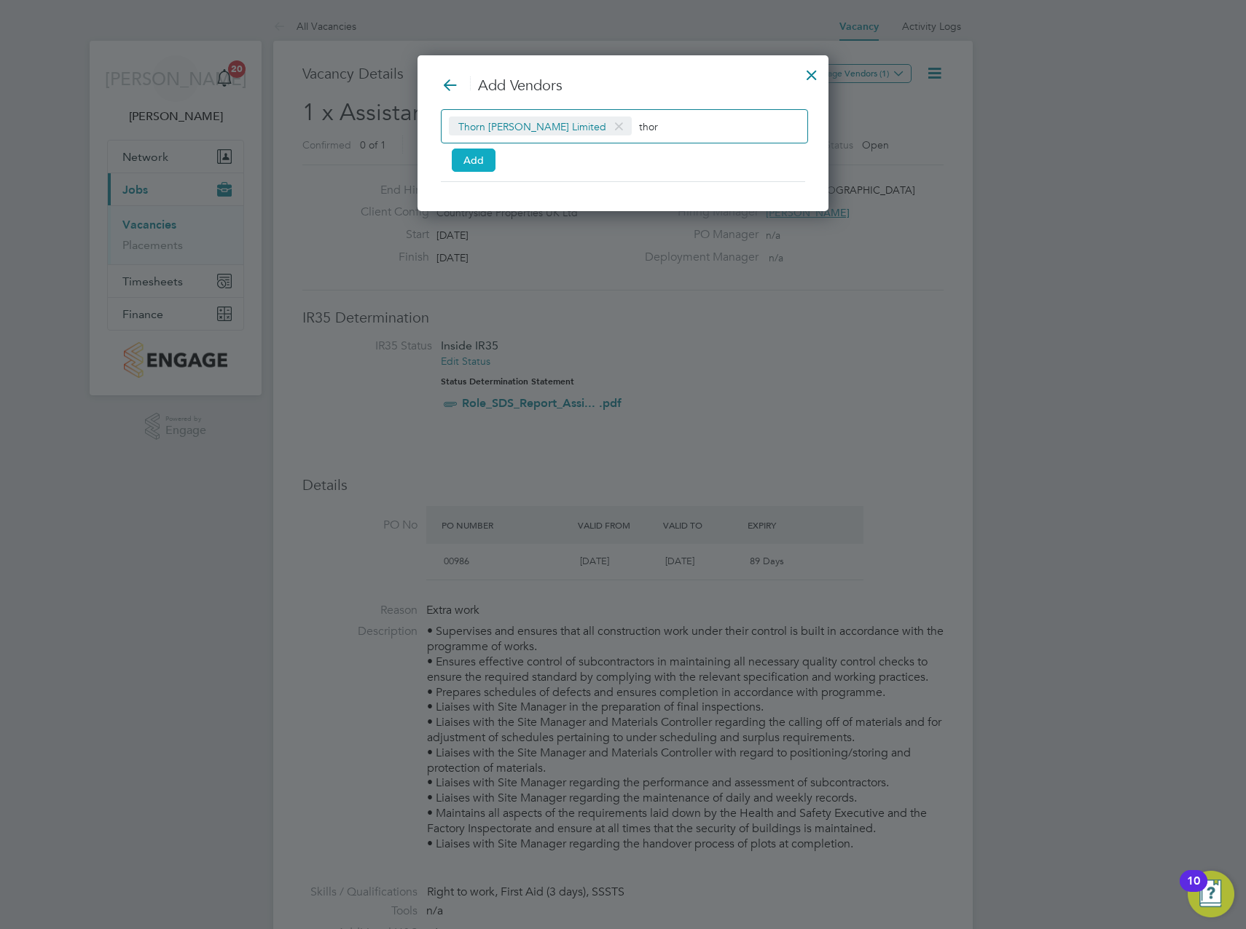
click at [477, 168] on button "Add" at bounding box center [474, 160] width 44 height 23
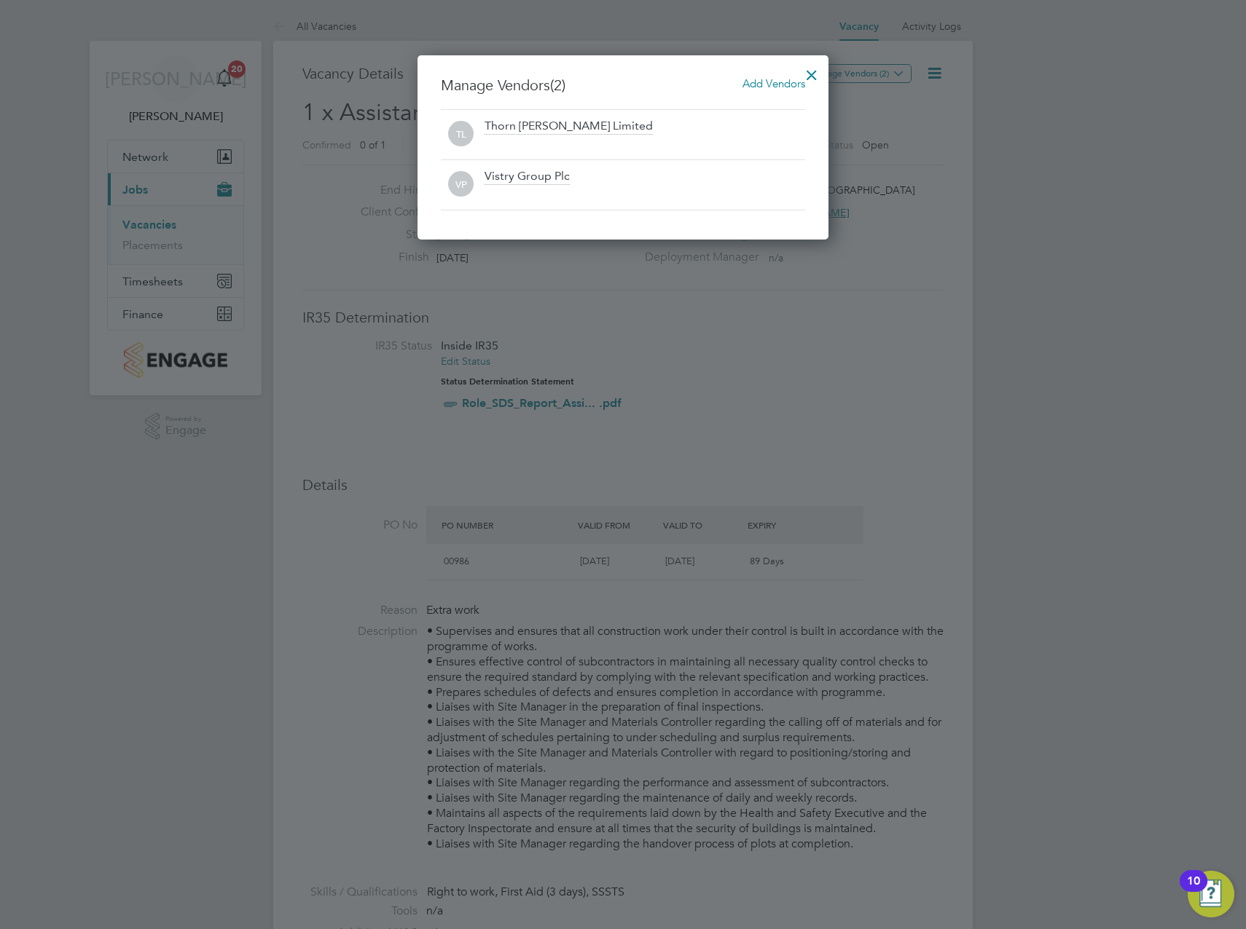
click at [812, 72] on div at bounding box center [811, 71] width 26 height 26
